Goal: Transaction & Acquisition: Purchase product/service

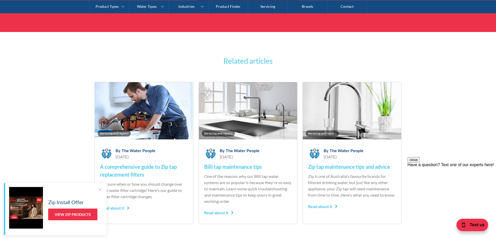
scroll to position [1904, 0]
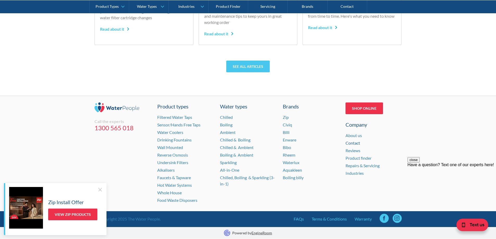
click at [356, 142] on link "Contact" at bounding box center [352, 143] width 15 height 5
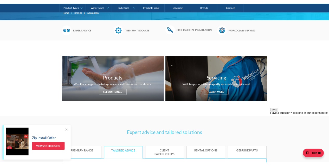
scroll to position [167, 0]
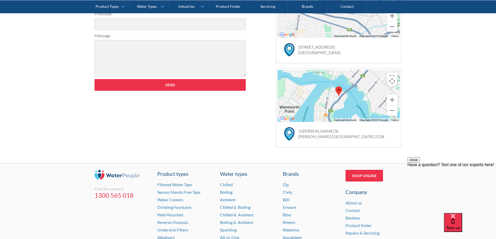
scroll to position [286, 0]
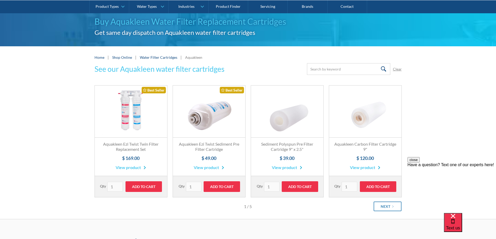
scroll to position [52, 0]
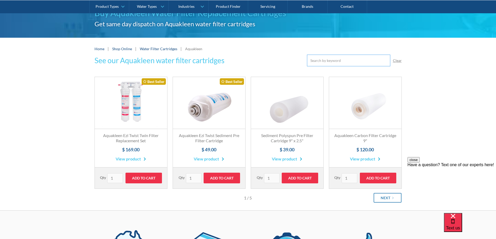
click at [348, 59] on input "Email Form" at bounding box center [348, 61] width 83 height 12
paste input "CCBET10"
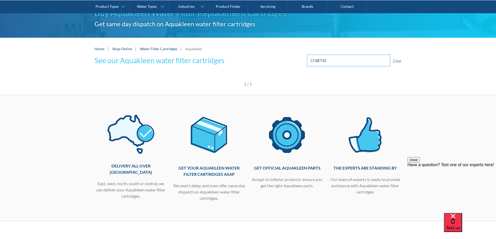
type input "CCBET10"
click input "Submit" at bounding box center [0, 0] width 0 height 0
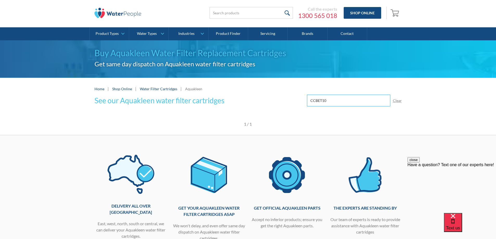
scroll to position [0, 0]
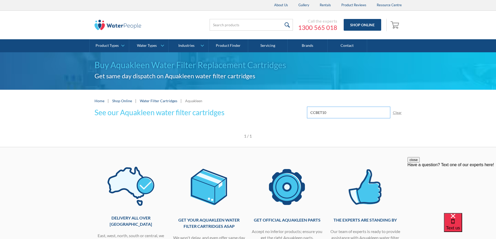
click at [354, 114] on input "CCBET10" at bounding box center [348, 113] width 83 height 12
click at [164, 100] on link "Water Filter Cartridges" at bounding box center [158, 101] width 37 height 4
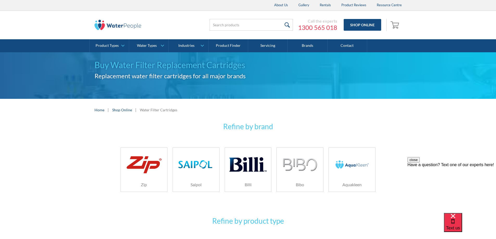
click at [351, 161] on img at bounding box center [352, 164] width 37 height 25
click at [240, 23] on input "search" at bounding box center [251, 25] width 83 height 12
type input "350KPA"
click at [282, 19] on input "submit" at bounding box center [287, 25] width 11 height 12
click at [369, 168] on img at bounding box center [352, 164] width 37 height 25
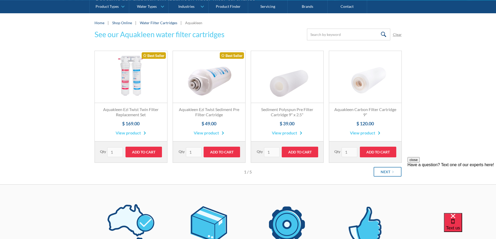
click at [139, 78] on link "Fits All Brands Best Seller" at bounding box center [131, 77] width 72 height 52
click at [385, 175] on link "Next" at bounding box center [388, 172] width 28 height 10
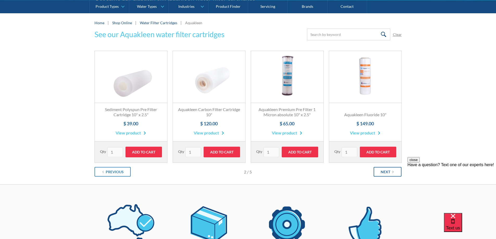
click at [385, 175] on link "Next" at bounding box center [388, 172] width 28 height 10
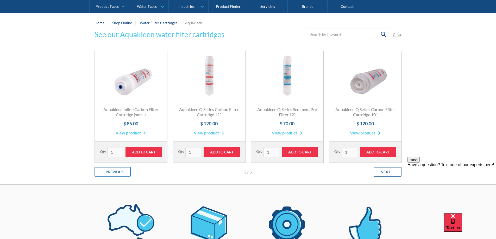
click at [385, 175] on link "Next" at bounding box center [388, 172] width 28 height 10
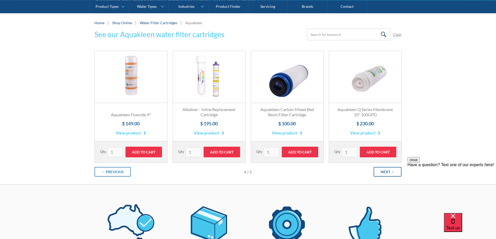
click at [385, 175] on link "Next" at bounding box center [388, 172] width 28 height 10
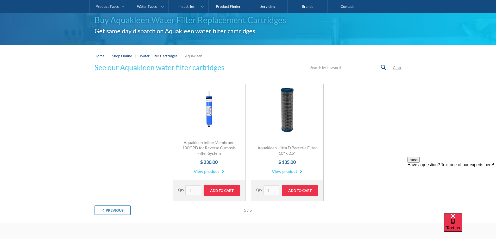
scroll to position [182, 0]
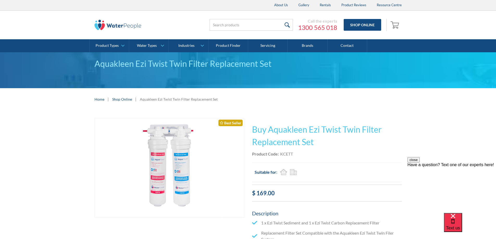
click at [182, 173] on img "open lightbox" at bounding box center [169, 167] width 149 height 99
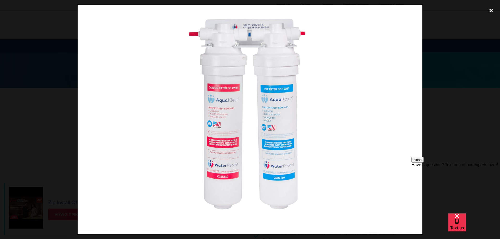
click at [490, 13] on div "close lightbox" at bounding box center [491, 10] width 18 height 11
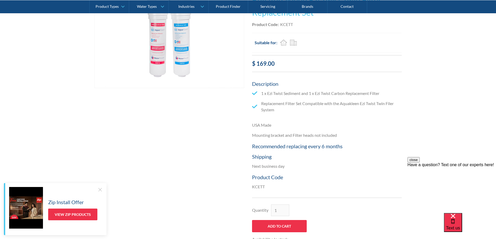
scroll to position [130, 0]
click at [449, 113] on div "Play video Fits Most Brands Best Seller No items found. This tap design is incl…" at bounding box center [248, 121] width 496 height 282
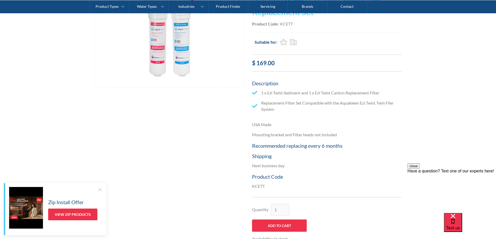
scroll to position [182, 0]
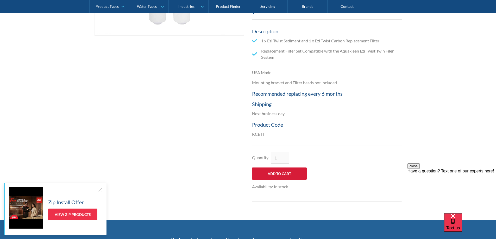
click at [286, 175] on input "Add to Cart" at bounding box center [279, 174] width 55 height 12
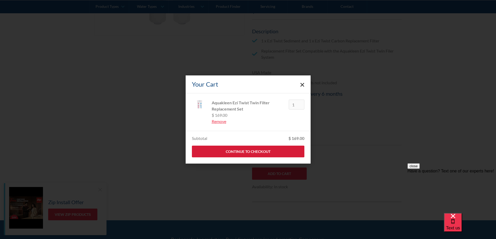
click at [254, 152] on link "Continue to Checkout" at bounding box center [248, 152] width 112 height 12
click at [303, 85] on polygon "Close cart" at bounding box center [302, 85] width 4 height 4
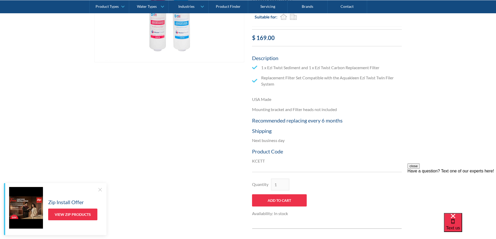
scroll to position [156, 0]
click at [276, 200] on input "Add to Cart" at bounding box center [279, 200] width 55 height 12
type input "Add to Cart"
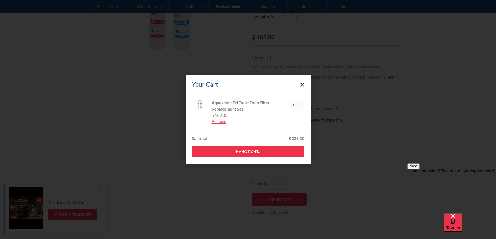
type input "1"
click at [301, 84] on icon "Close cart" at bounding box center [302, 85] width 4 height 4
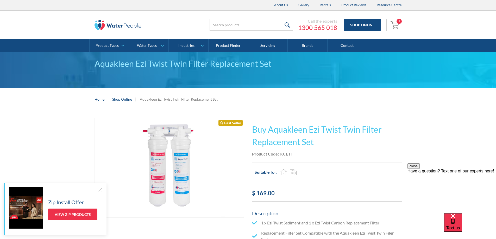
click at [395, 29] on img "Open cart containing 1 items" at bounding box center [396, 25] width 10 height 8
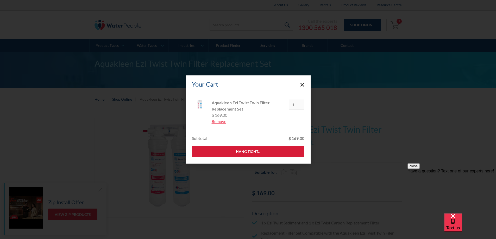
click at [278, 150] on link "Hang Tight..." at bounding box center [248, 152] width 112 height 12
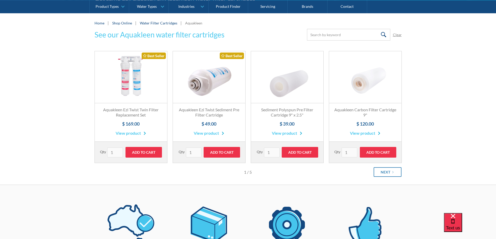
scroll to position [78, 0]
click at [388, 173] on div "Next" at bounding box center [386, 171] width 10 height 5
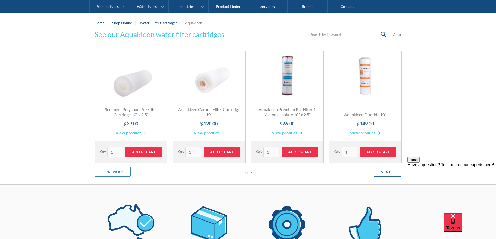
scroll to position [0, 0]
click at [388, 173] on div "Next" at bounding box center [386, 171] width 10 height 5
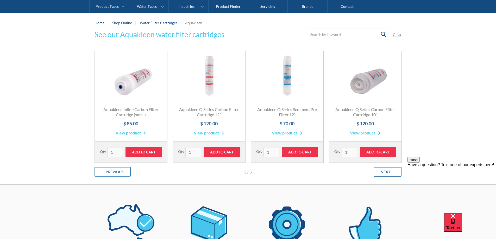
click at [388, 173] on div "Next" at bounding box center [386, 171] width 10 height 5
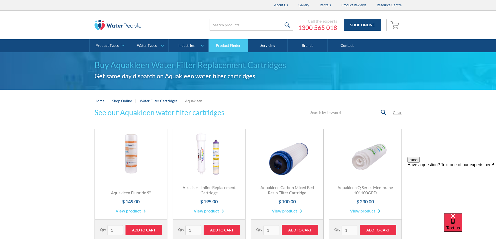
click at [224, 48] on link "Product Finder" at bounding box center [229, 45] width 40 height 13
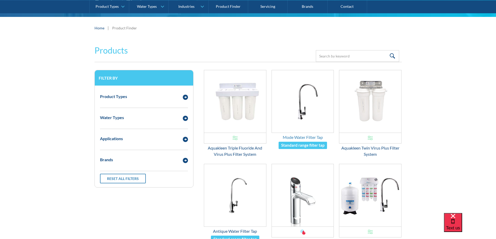
scroll to position [78, 0]
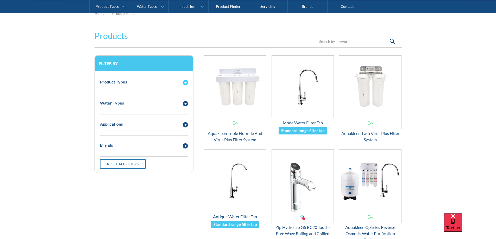
click at [185, 80] on img "Email Form 3" at bounding box center [185, 82] width 5 height 5
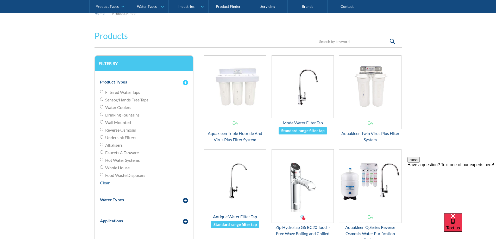
scroll to position [0, 0]
click at [185, 80] on img "Email Form 3" at bounding box center [185, 82] width 5 height 5
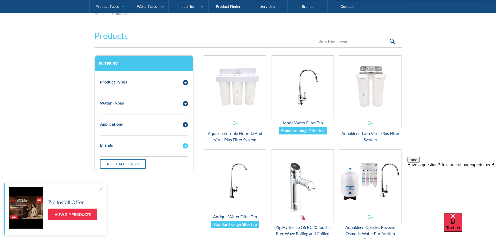
click at [186, 146] on img "Email Form 3" at bounding box center [185, 145] width 5 height 5
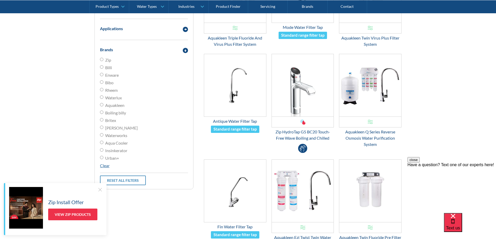
scroll to position [182, 0]
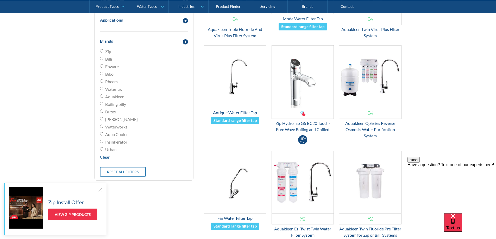
click at [119, 97] on span "Aquakleen" at bounding box center [114, 97] width 19 height 6
click at [103, 97] on input "Aquakleen" at bounding box center [101, 96] width 3 height 3
radio input "true"
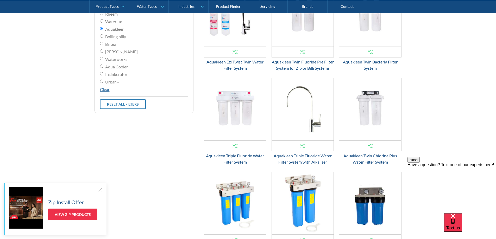
scroll to position [156, 0]
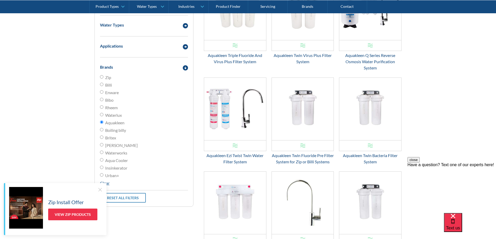
click at [100, 191] on div at bounding box center [99, 189] width 5 height 5
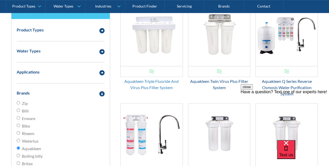
scroll to position [0, 0]
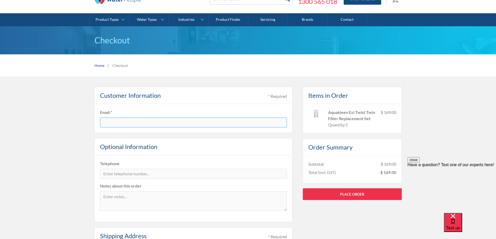
click at [175, 120] on input "text" at bounding box center [193, 123] width 187 height 10
type input "mherbert@samios.net.au"
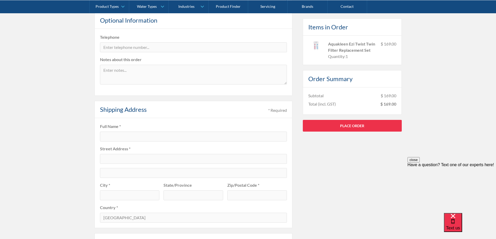
scroll to position [156, 0]
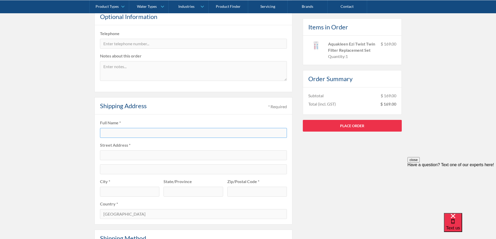
click at [123, 130] on input "text" at bounding box center [193, 133] width 187 height 10
type input "Mitchell P Herbert"
type input "157 Fyans St, South Geelong"
type input "36 Brolga Cresent Wandana Heights"
type input "Geelong"
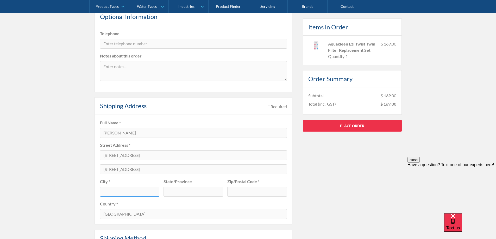
type input "VIC"
type input "3216"
click at [174, 172] on input "36 Brolga Cresent Wandana Heights" at bounding box center [193, 170] width 187 height 10
drag, startPoint x: 145, startPoint y: 169, endPoint x: 82, endPoint y: 171, distance: 63.3
click at [82, 171] on div "Pay with browser. Customer Information * Required Email * mherbert@samios.net.a…" at bounding box center [248, 169] width 496 height 447
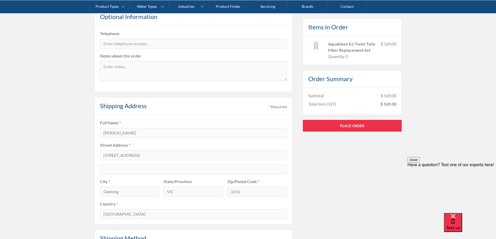
click at [35, 177] on div "Pay with browser. Customer Information * Required Email * mherbert@samios.net.a…" at bounding box center [248, 169] width 496 height 447
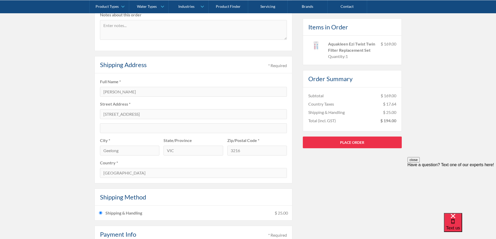
scroll to position [208, 0]
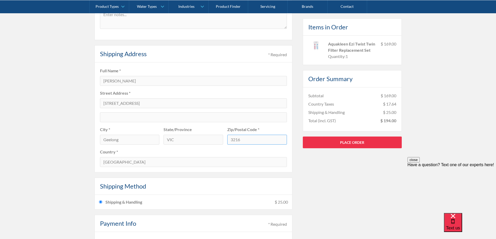
click at [251, 143] on input "3216" at bounding box center [257, 140] width 60 height 10
type input "3220"
click at [333, 176] on div "Pay with browser. Customer Information * Required Email * mherbert@samios.net.a…" at bounding box center [248, 105] width 307 height 401
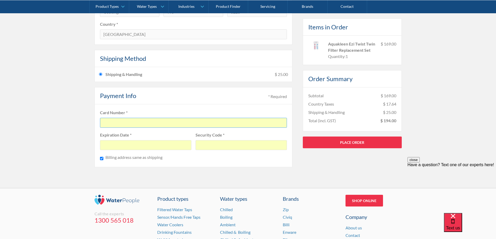
scroll to position [338, 0]
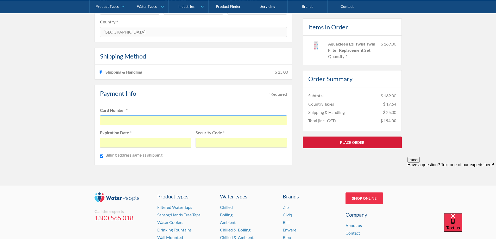
click at [368, 144] on link "Place Order" at bounding box center [352, 142] width 99 height 12
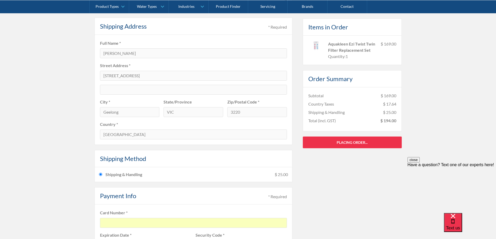
scroll to position [234, 0]
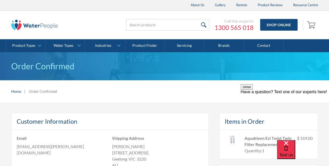
click at [39, 27] on img at bounding box center [34, 25] width 47 height 10
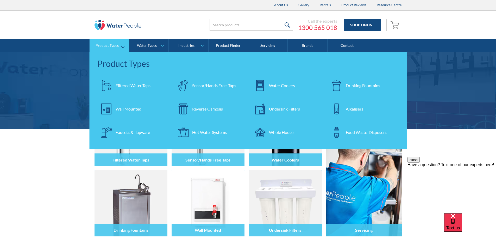
click at [137, 86] on div "Filtered Water Taps" at bounding box center [133, 86] width 35 height 6
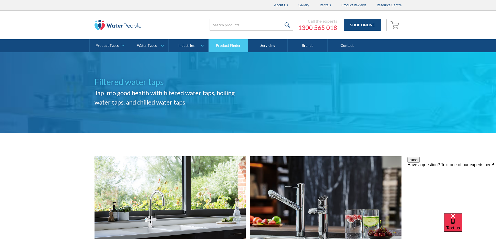
click at [228, 45] on link "Product Finder" at bounding box center [229, 45] width 40 height 13
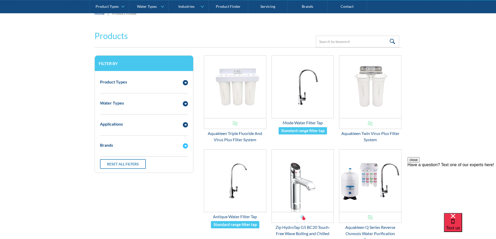
click at [166, 148] on div "Brands" at bounding box center [138, 145] width 83 height 7
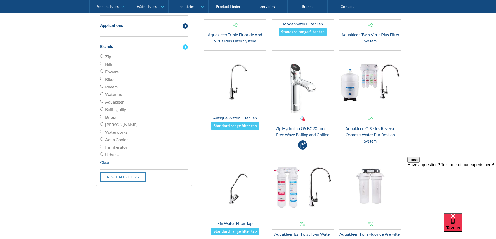
scroll to position [182, 0]
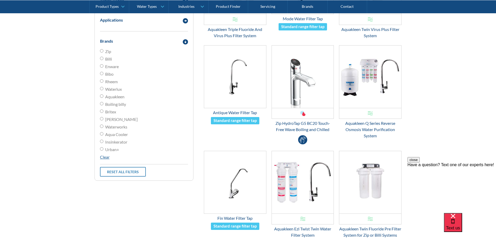
click at [117, 97] on span "Aquakleen" at bounding box center [114, 97] width 19 height 6
click at [103, 97] on input "Aquakleen" at bounding box center [101, 96] width 3 height 3
radio input "true"
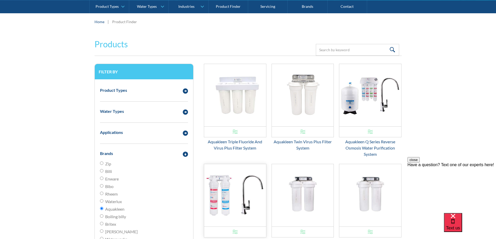
scroll to position [78, 0]
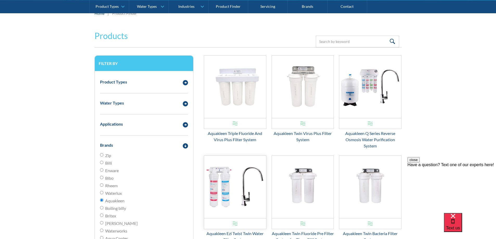
click at [241, 180] on img "Email Form 3" at bounding box center [235, 187] width 62 height 62
click at [124, 141] on div "Brands" at bounding box center [143, 145] width 93 height 14
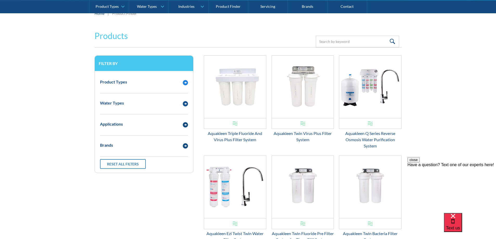
click at [139, 84] on div "Product Types" at bounding box center [138, 82] width 83 height 7
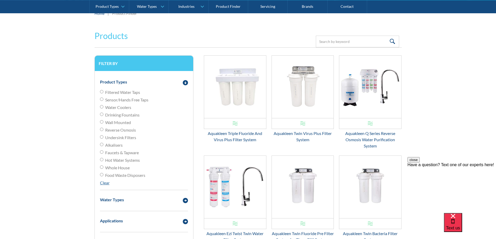
click at [135, 92] on span "Filtered Water Taps" at bounding box center [122, 92] width 35 height 6
click at [103, 92] on input "Filtered Water Taps" at bounding box center [101, 91] width 3 height 3
radio input "true"
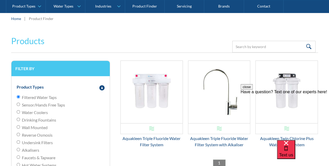
scroll to position [78, 0]
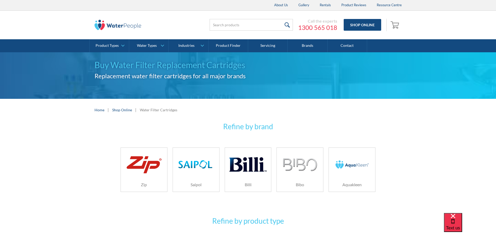
click at [348, 160] on img at bounding box center [352, 164] width 37 height 25
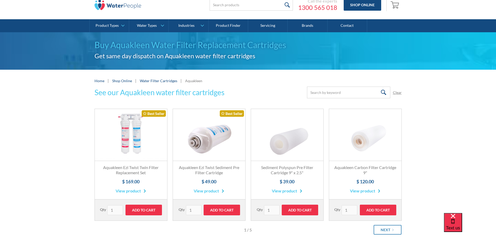
scroll to position [26, 0]
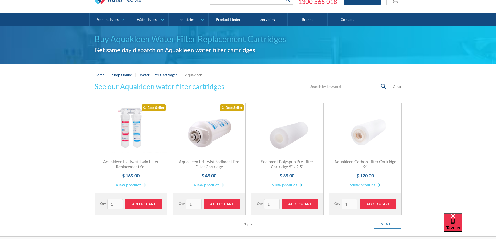
click at [120, 127] on link "Fits All Brands Best Seller" at bounding box center [131, 129] width 72 height 52
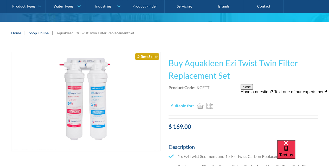
scroll to position [104, 0]
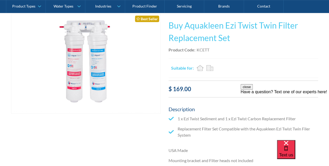
click at [200, 49] on div "KCETT" at bounding box center [203, 50] width 13 height 6
copy div "KCETT"
click at [220, 62] on div "Suitable for: Residential Commercial Travel" at bounding box center [244, 68] width 146 height 17
